Goal: Check status: Check status

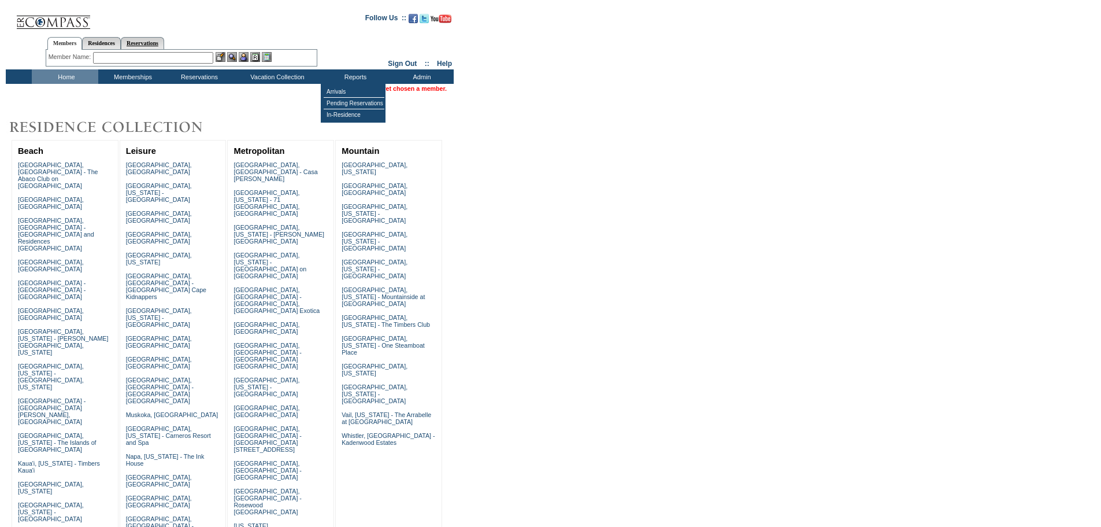
click at [164, 40] on link "Reservations" at bounding box center [142, 43] width 43 height 12
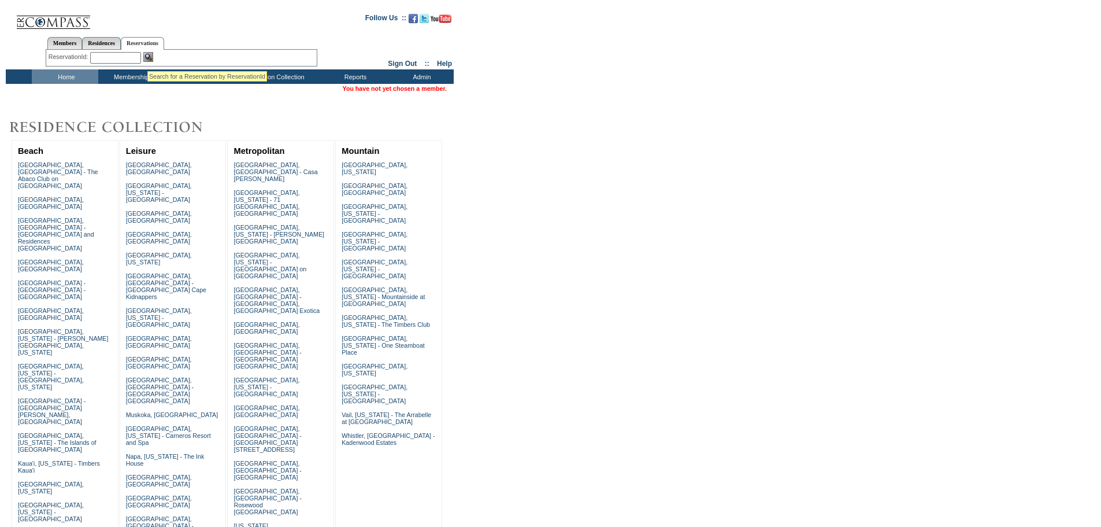
click at [128, 54] on input "text" at bounding box center [115, 58] width 51 height 12
paste input "1817054"
type input "1817054"
click at [150, 56] on img at bounding box center [148, 57] width 10 height 10
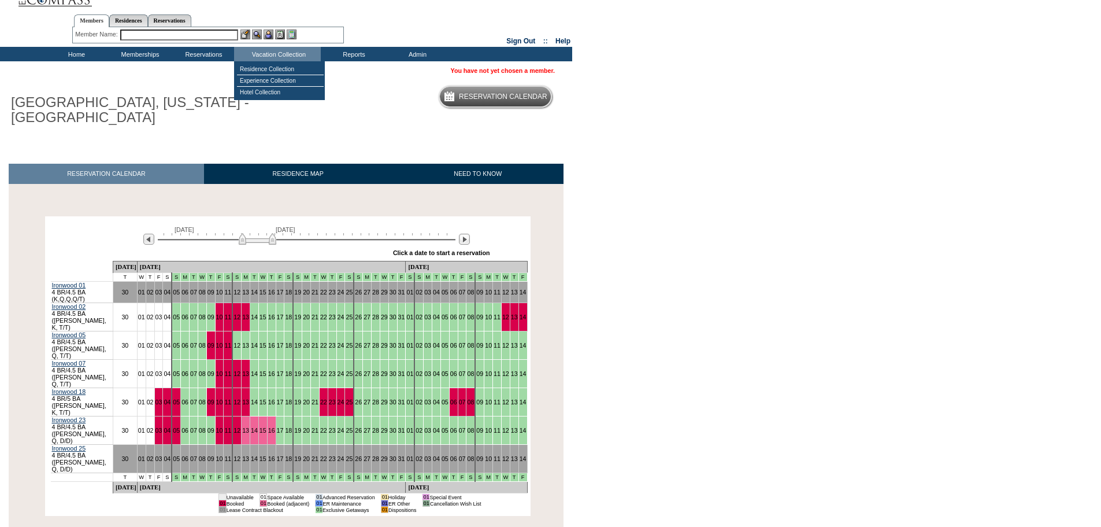
scroll to position [26, 0]
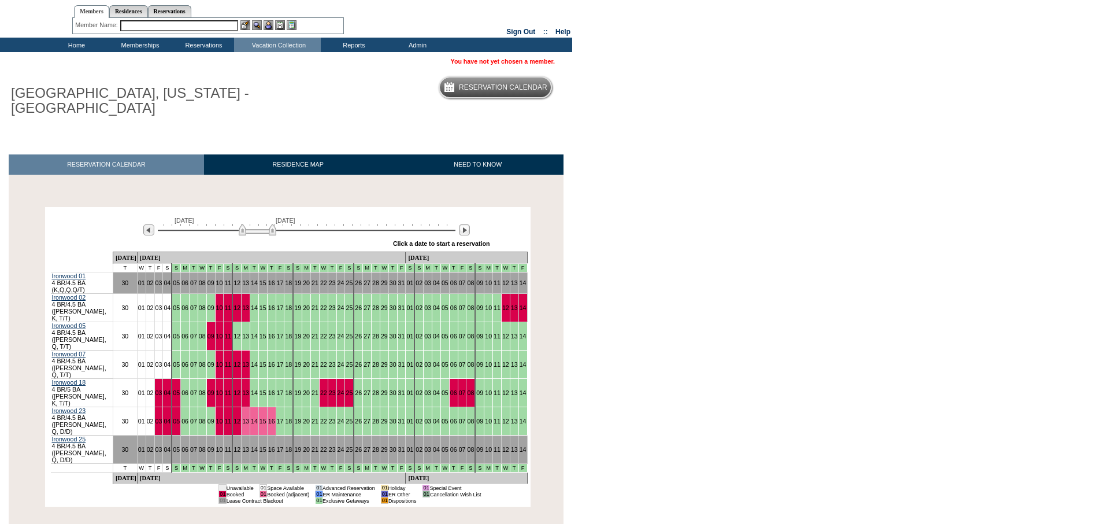
click at [838, 258] on body "Follow Us ::" at bounding box center [550, 237] width 1101 height 527
